Goal: Use online tool/utility: Use online tool/utility

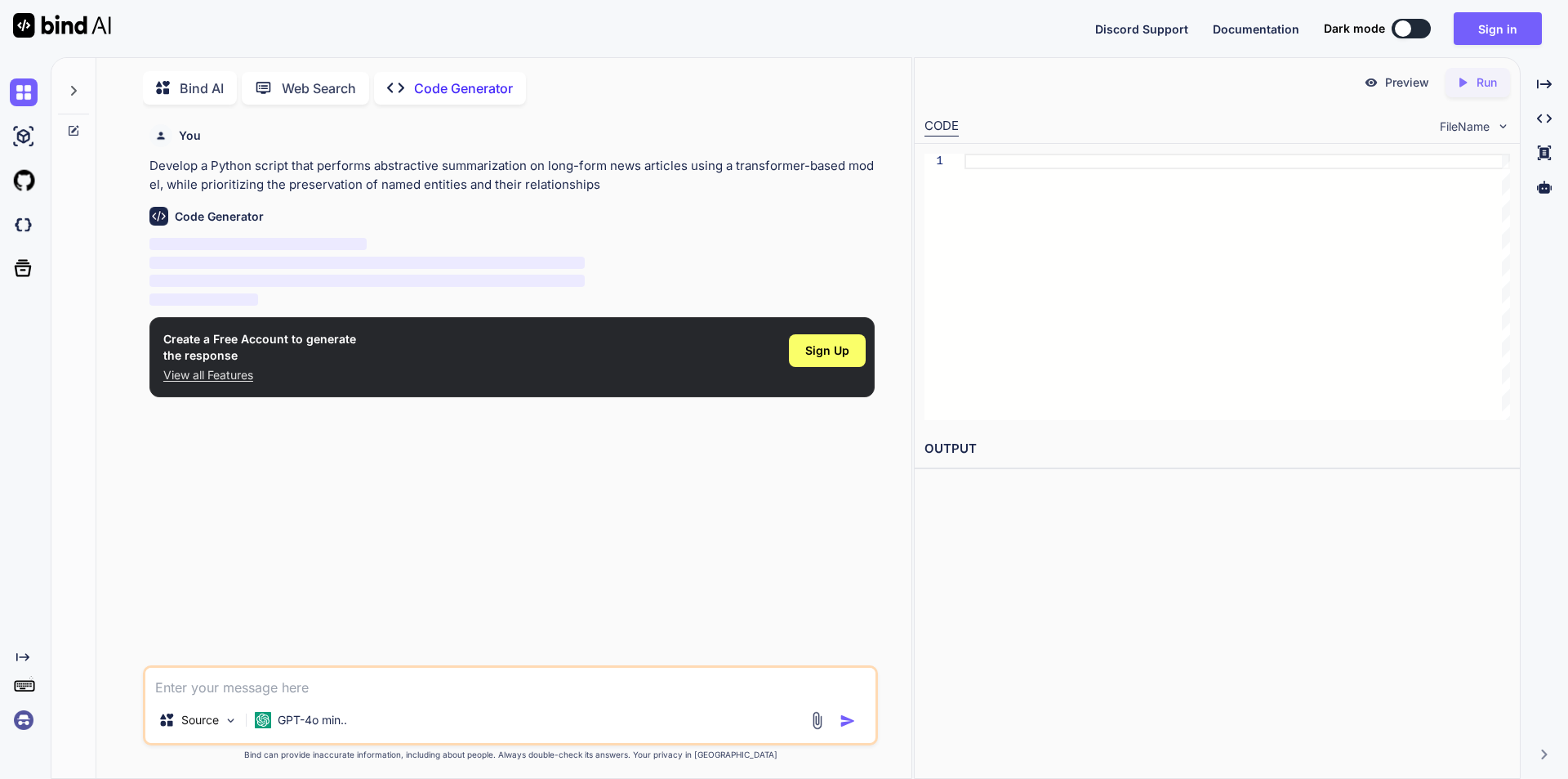
type textarea "x"
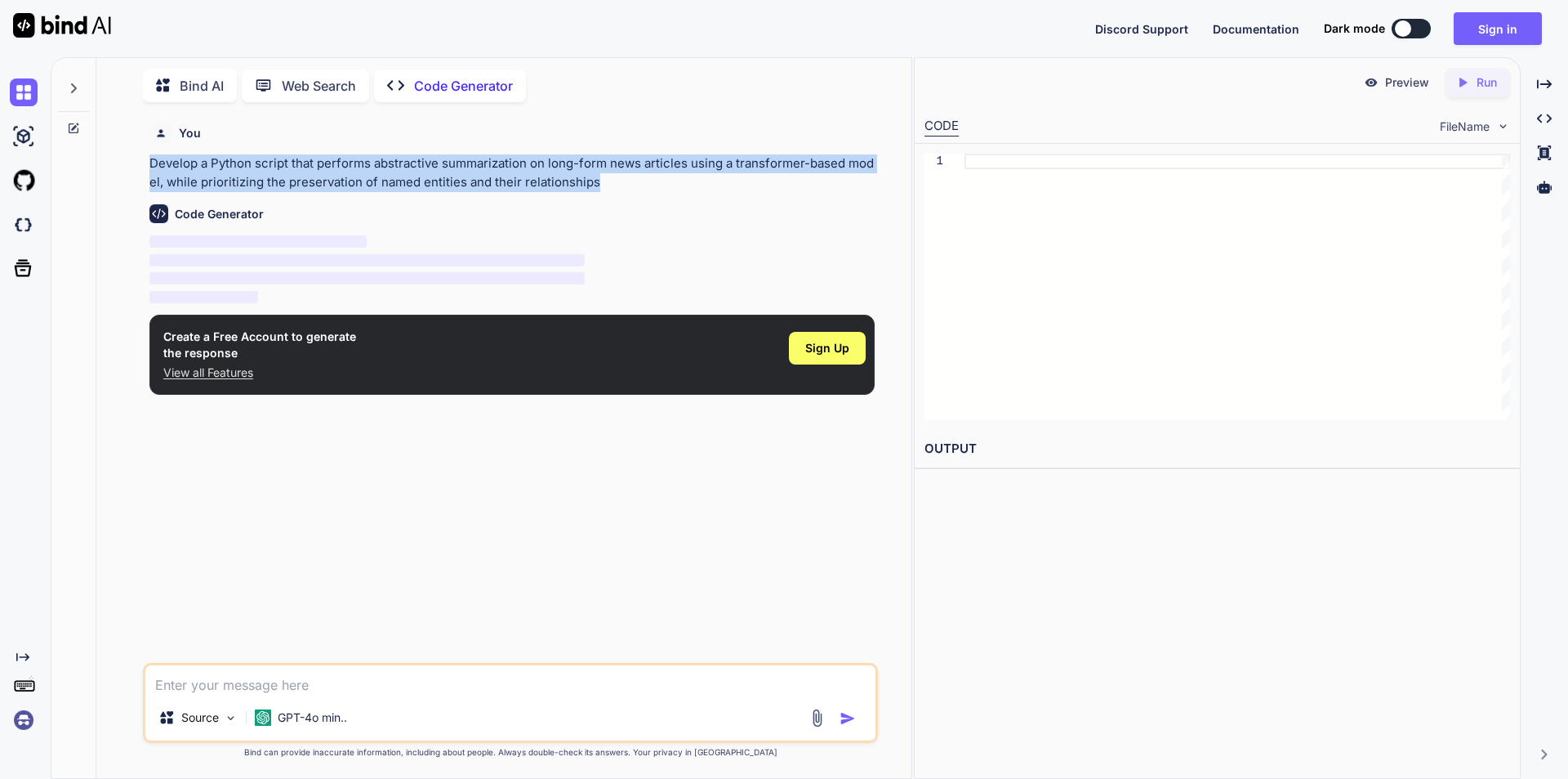
drag, startPoint x: 599, startPoint y: 181, endPoint x: 148, endPoint y: 164, distance: 451.3
click at [148, 164] on div "You Develop a Python script that performs abstractive summarization on long-for…" at bounding box center [511, 389] width 732 height 548
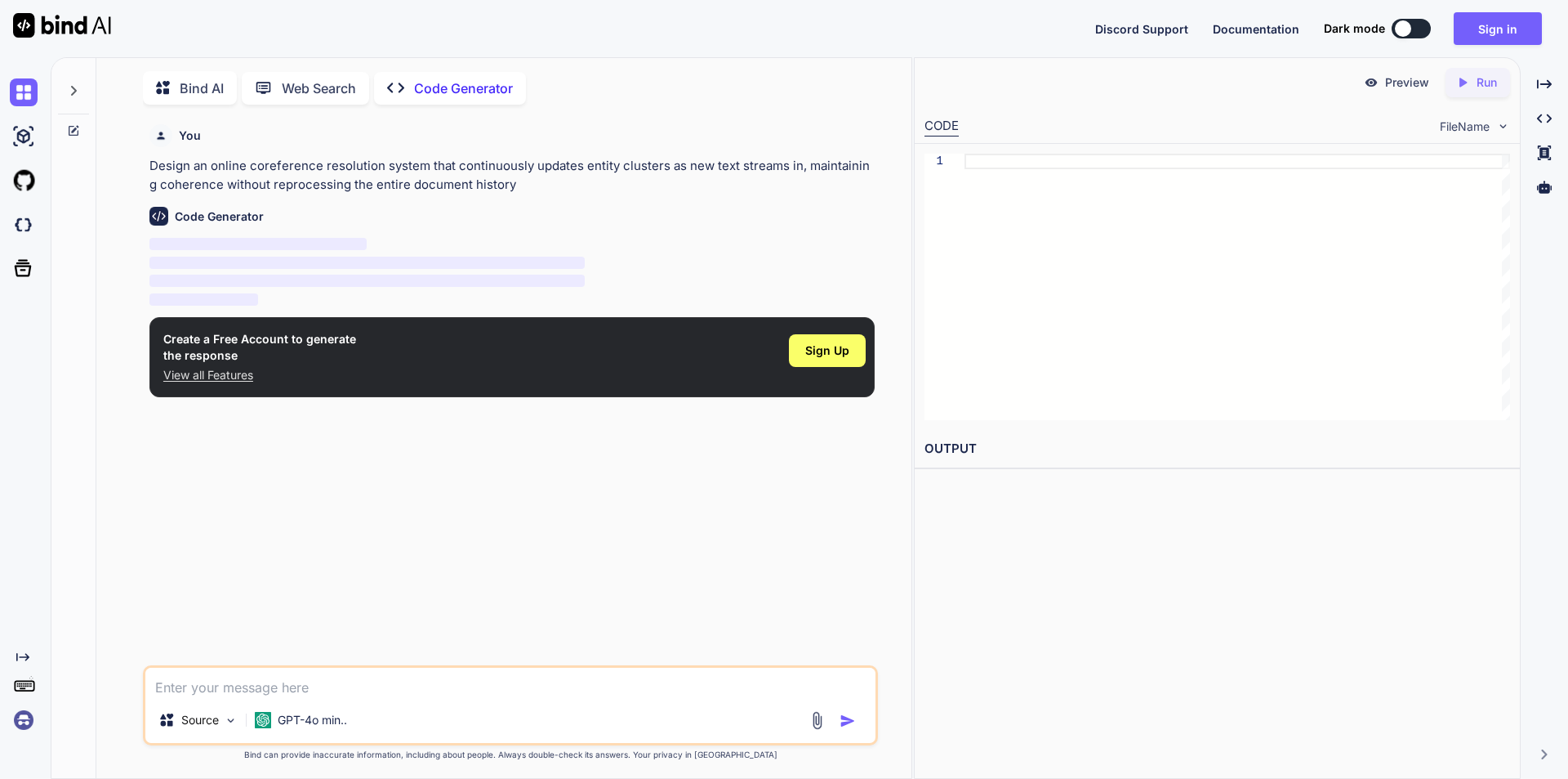
scroll to position [7, 0]
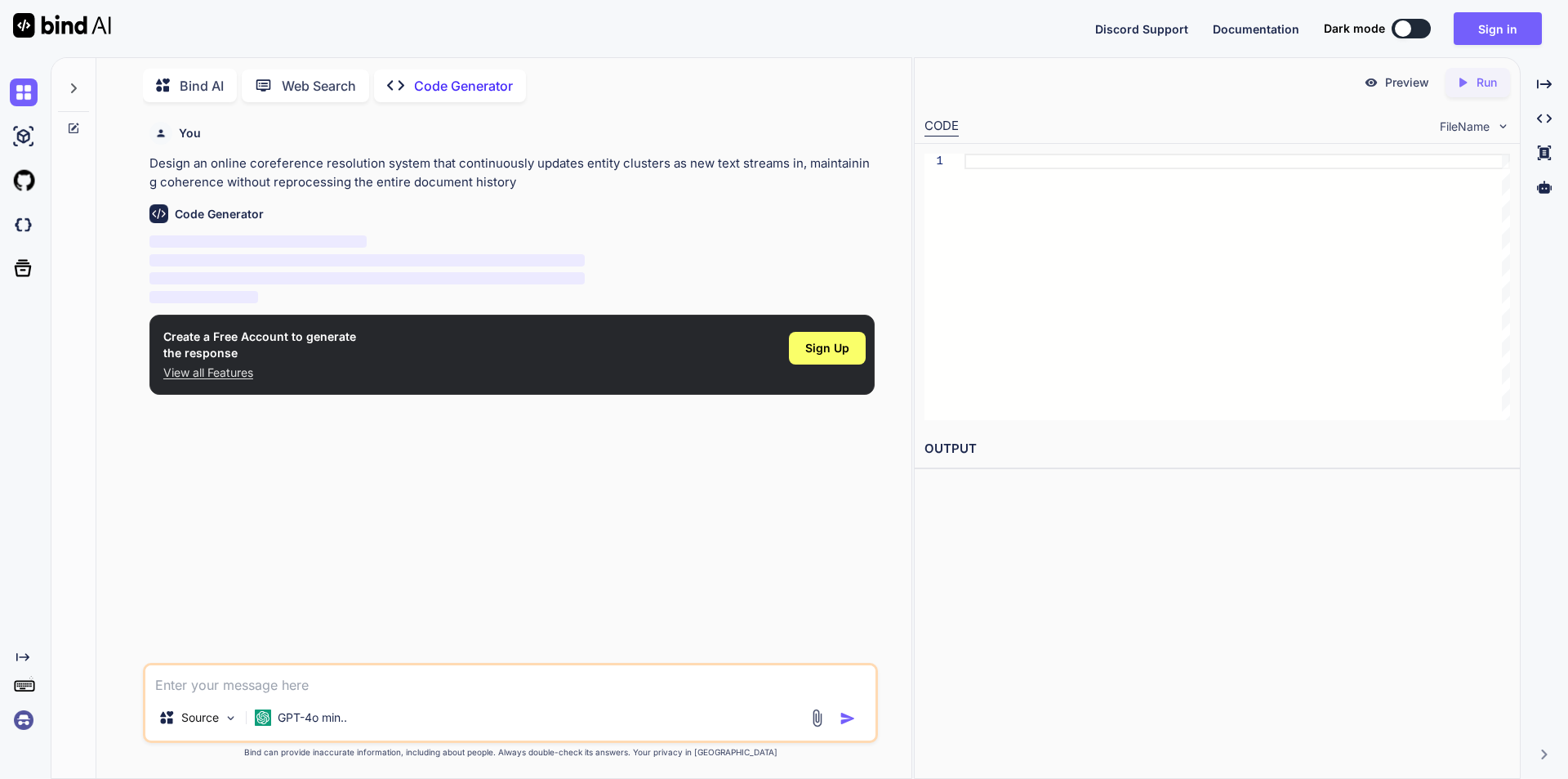
type textarea "x"
click at [389, 173] on p "Design an online coreference resolution system that continuously updates entity…" at bounding box center [512, 173] width 726 height 37
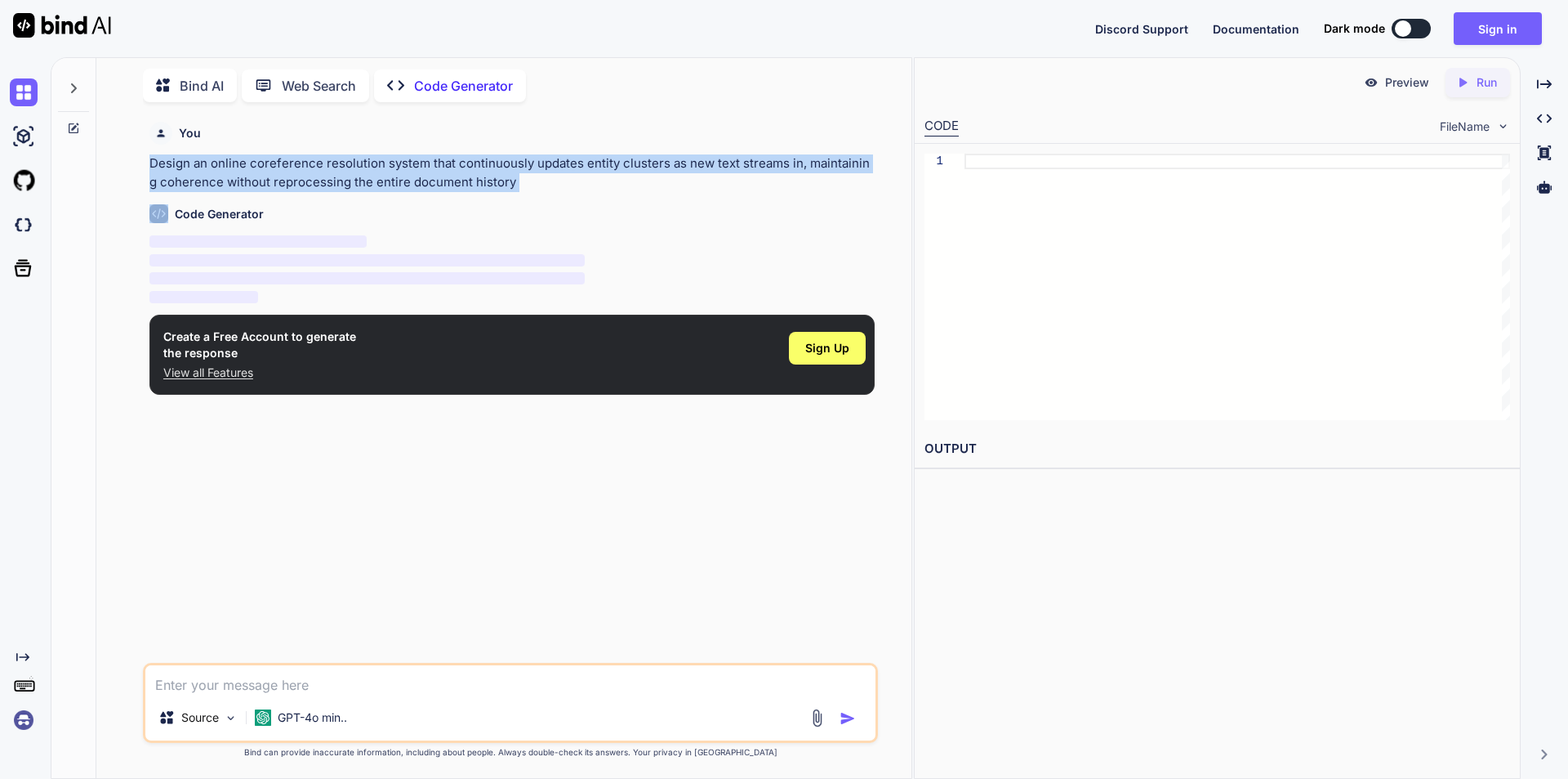
copy p "Design an online coreference resolution system that continuously updates entity…"
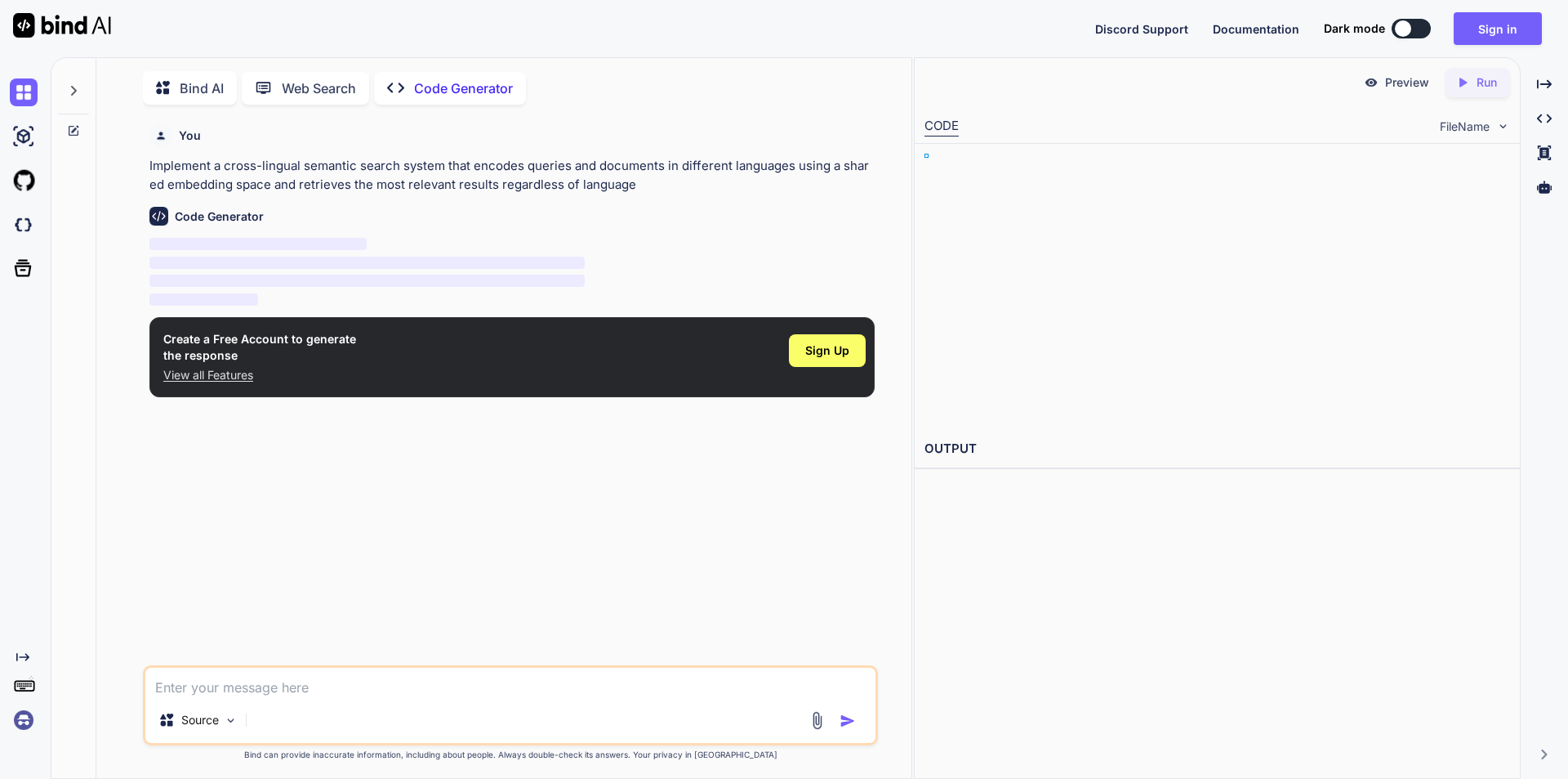
type textarea "x"
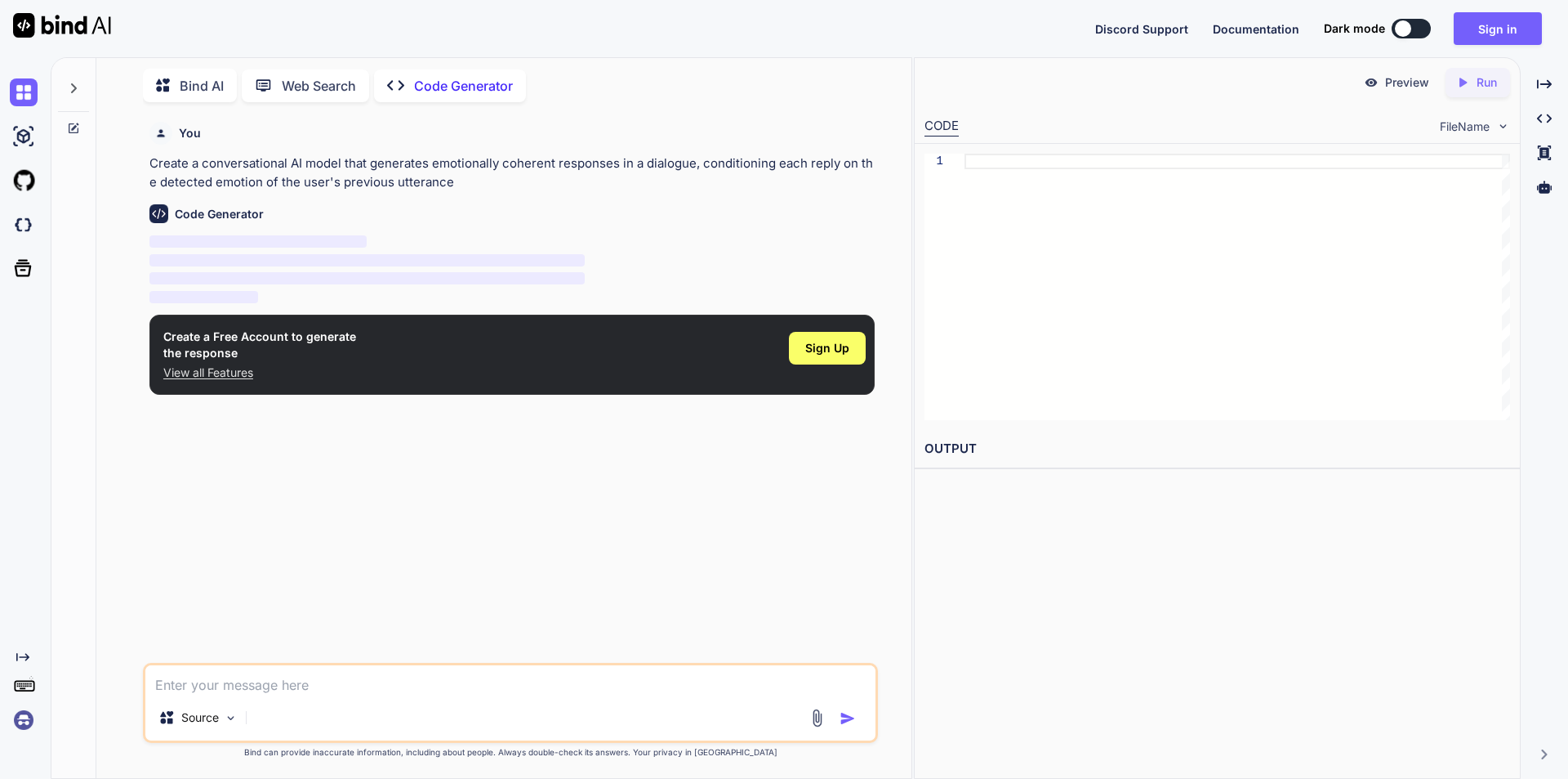
type textarea "x"
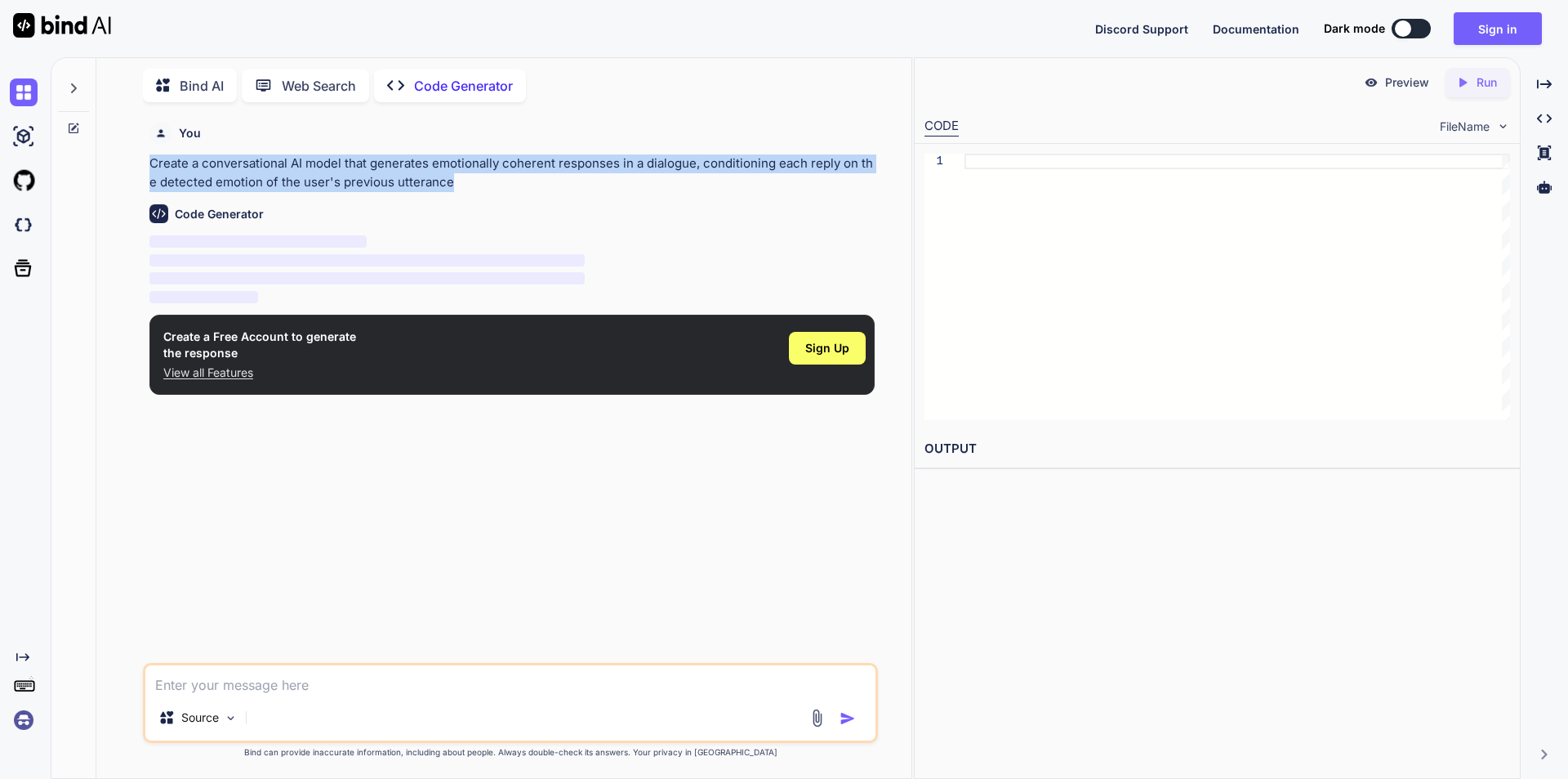
drag, startPoint x: 460, startPoint y: 187, endPoint x: 145, endPoint y: 164, distance: 315.8
click at [146, 164] on div "You Create a conversational AI model that generates emotionally coherent respon…" at bounding box center [511, 389] width 732 height 548
copy p "Create a conversational AI model that generates emotionally coherent responses …"
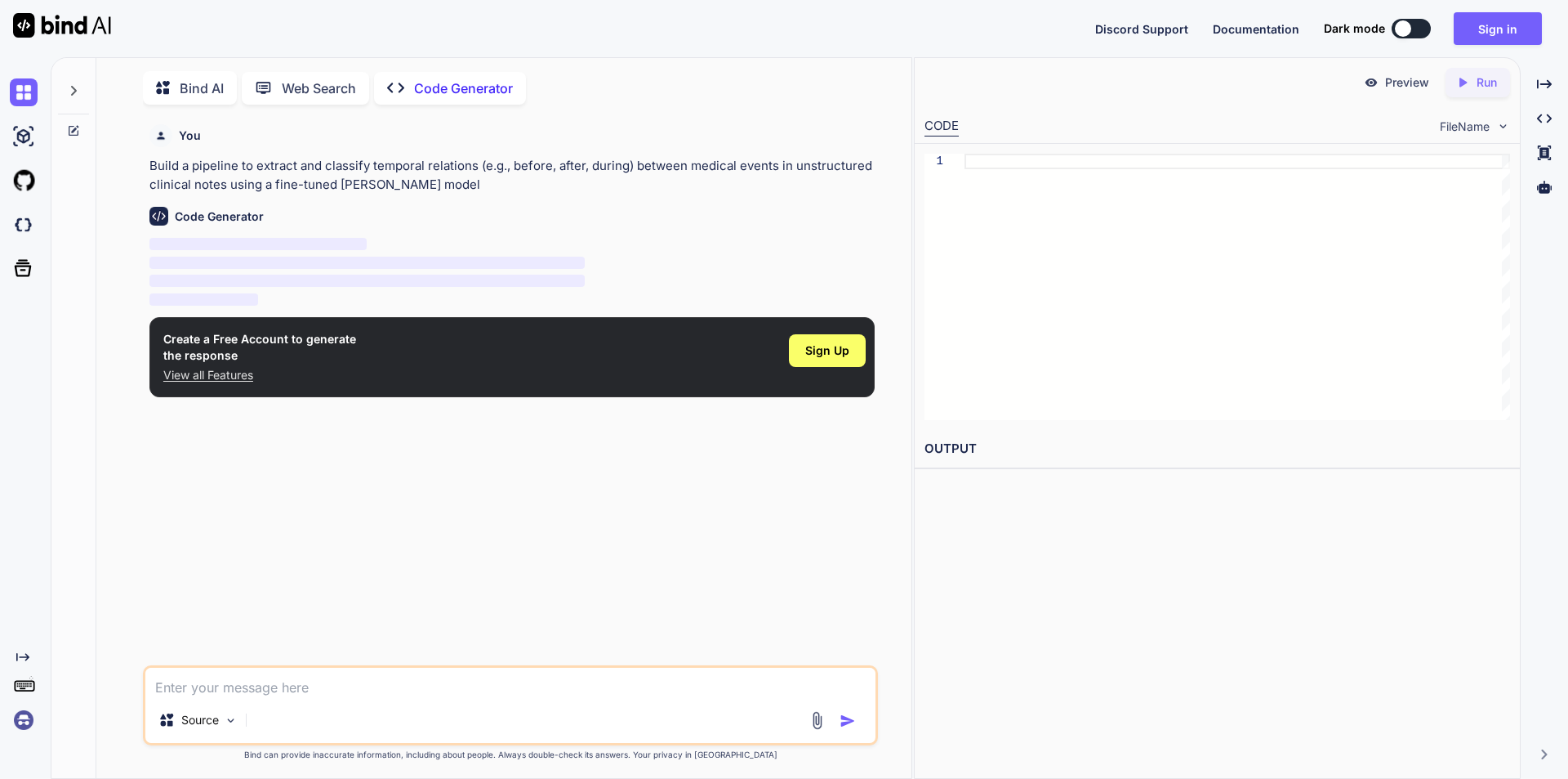
type textarea "x"
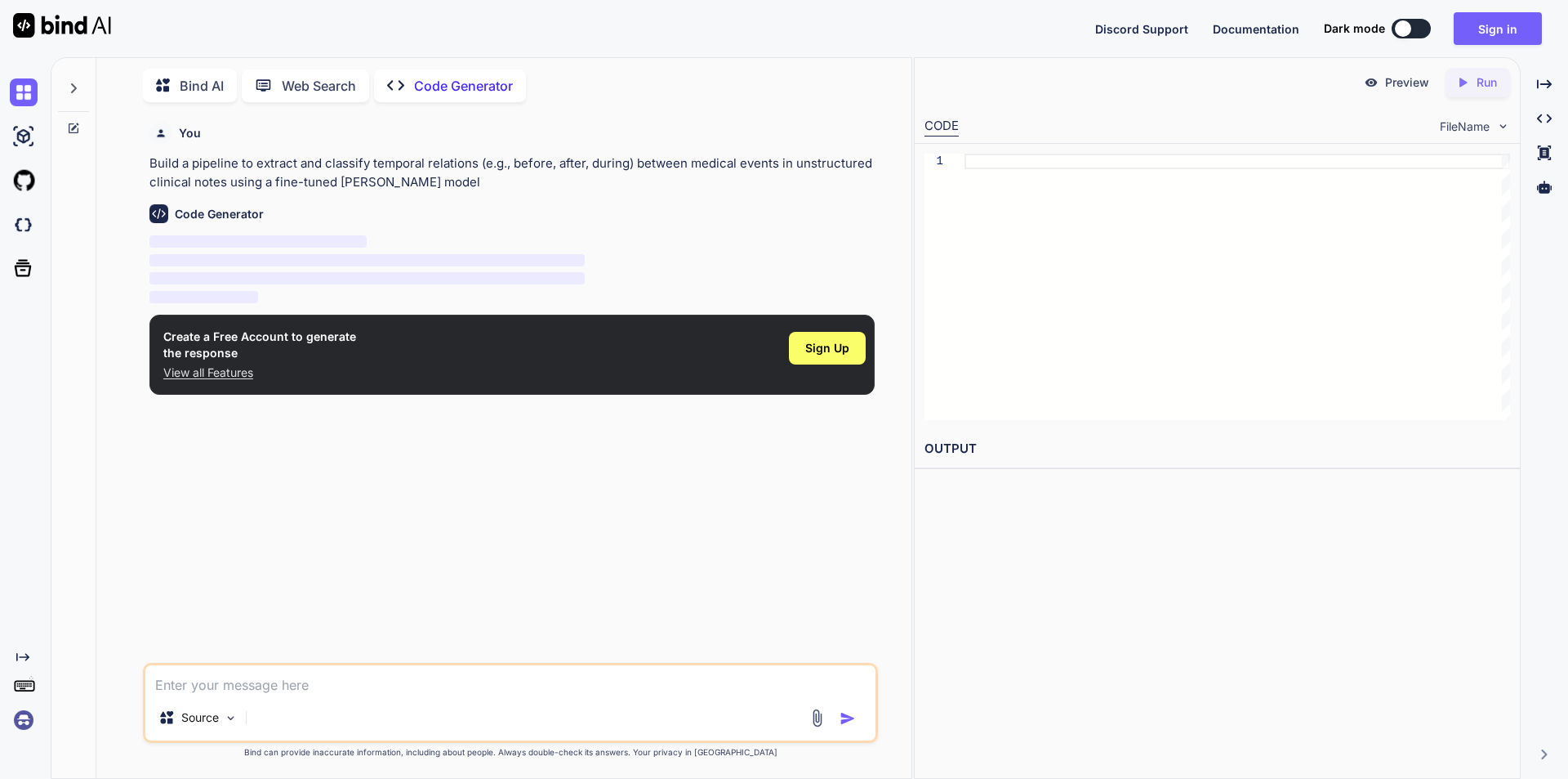
click at [389, 173] on p "Build a pipeline to extract and classify temporal relations (e.g., before, afte…" at bounding box center [512, 173] width 726 height 37
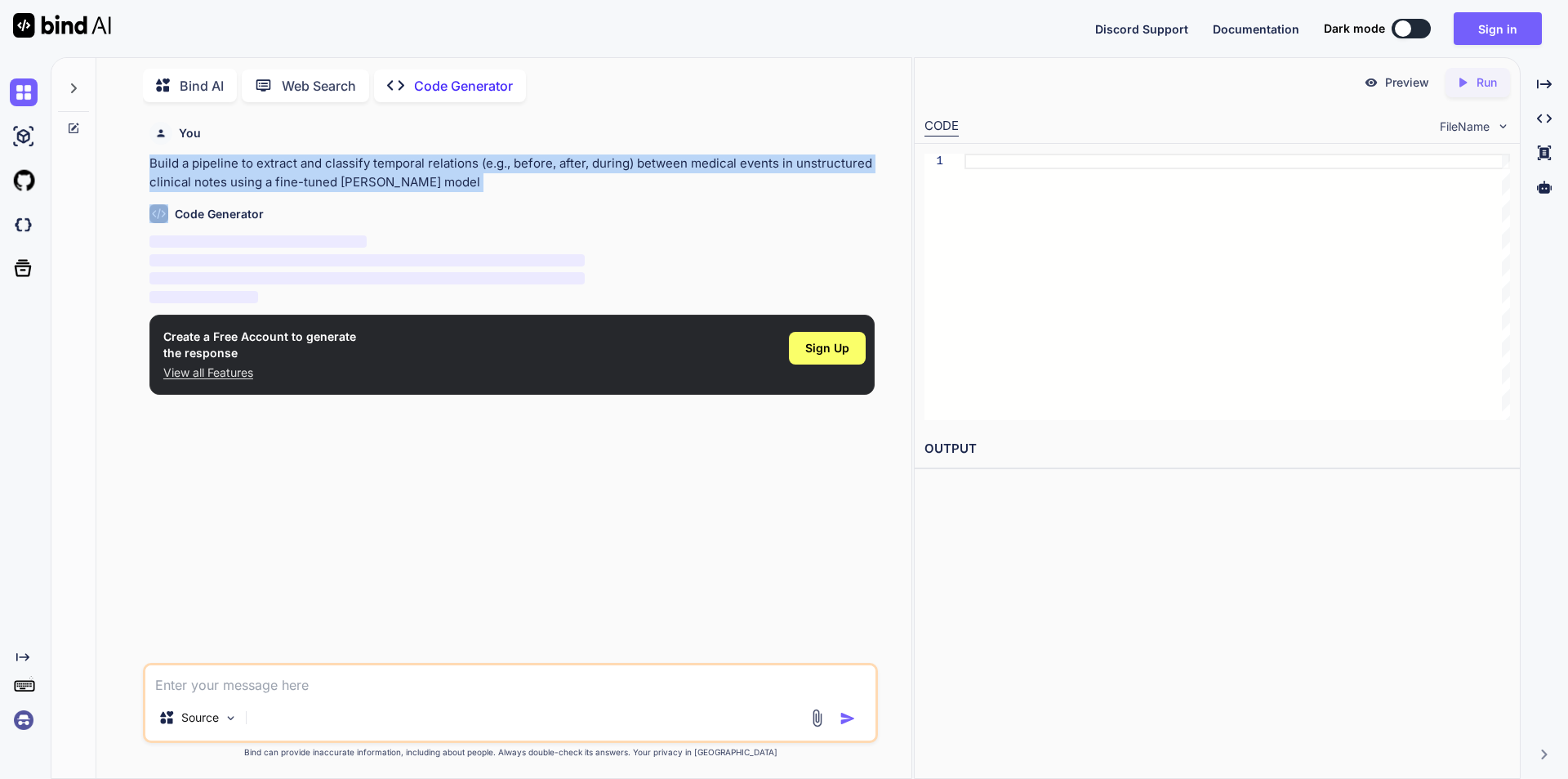
copy p "Build a pipeline to extract and classify temporal relations (e.g., before, afte…"
